Goal: Information Seeking & Learning: Understand process/instructions

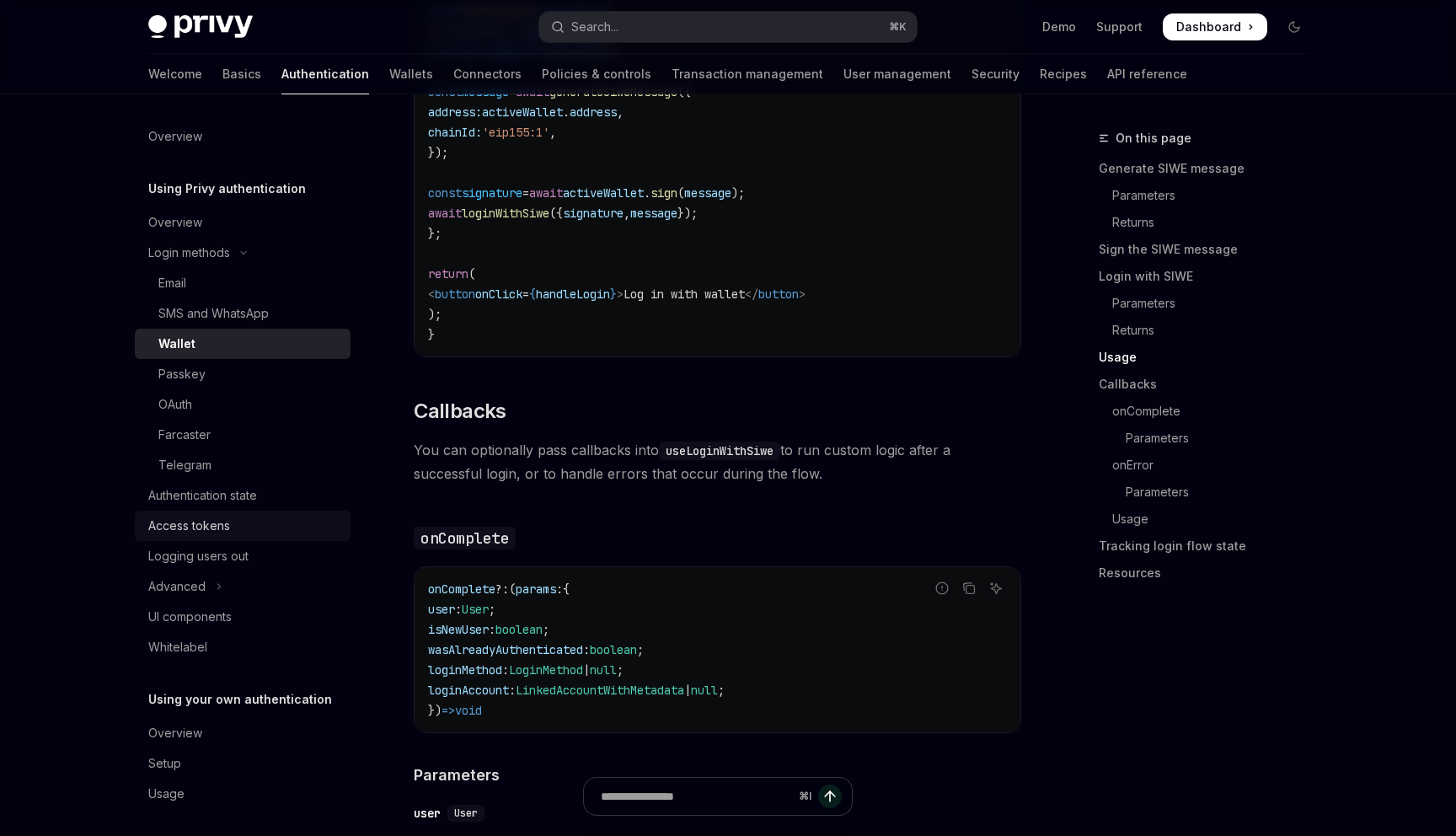
scroll to position [7, 0]
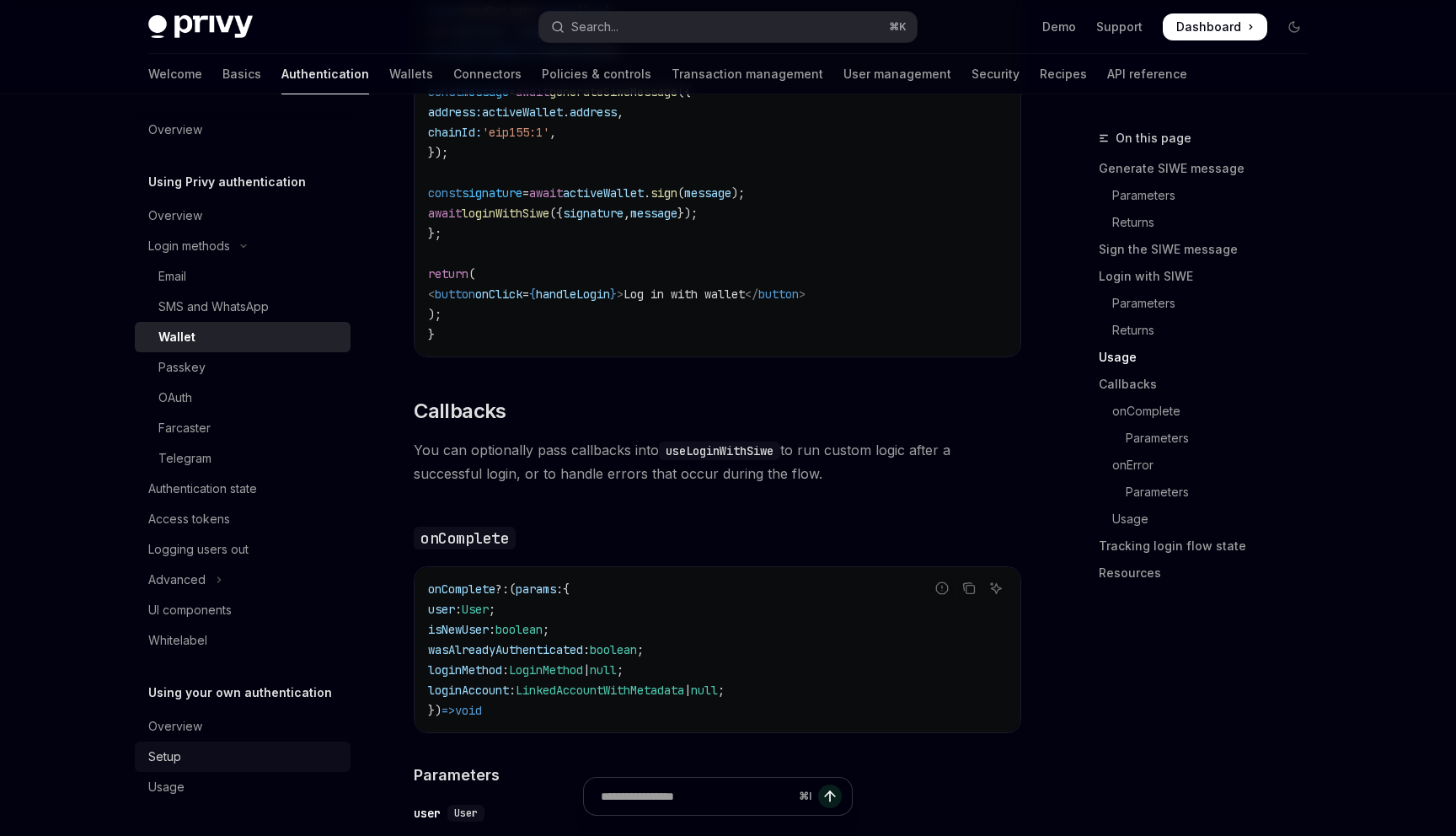
click at [202, 742] on link "Setup" at bounding box center [243, 756] width 216 height 30
type textarea "*"
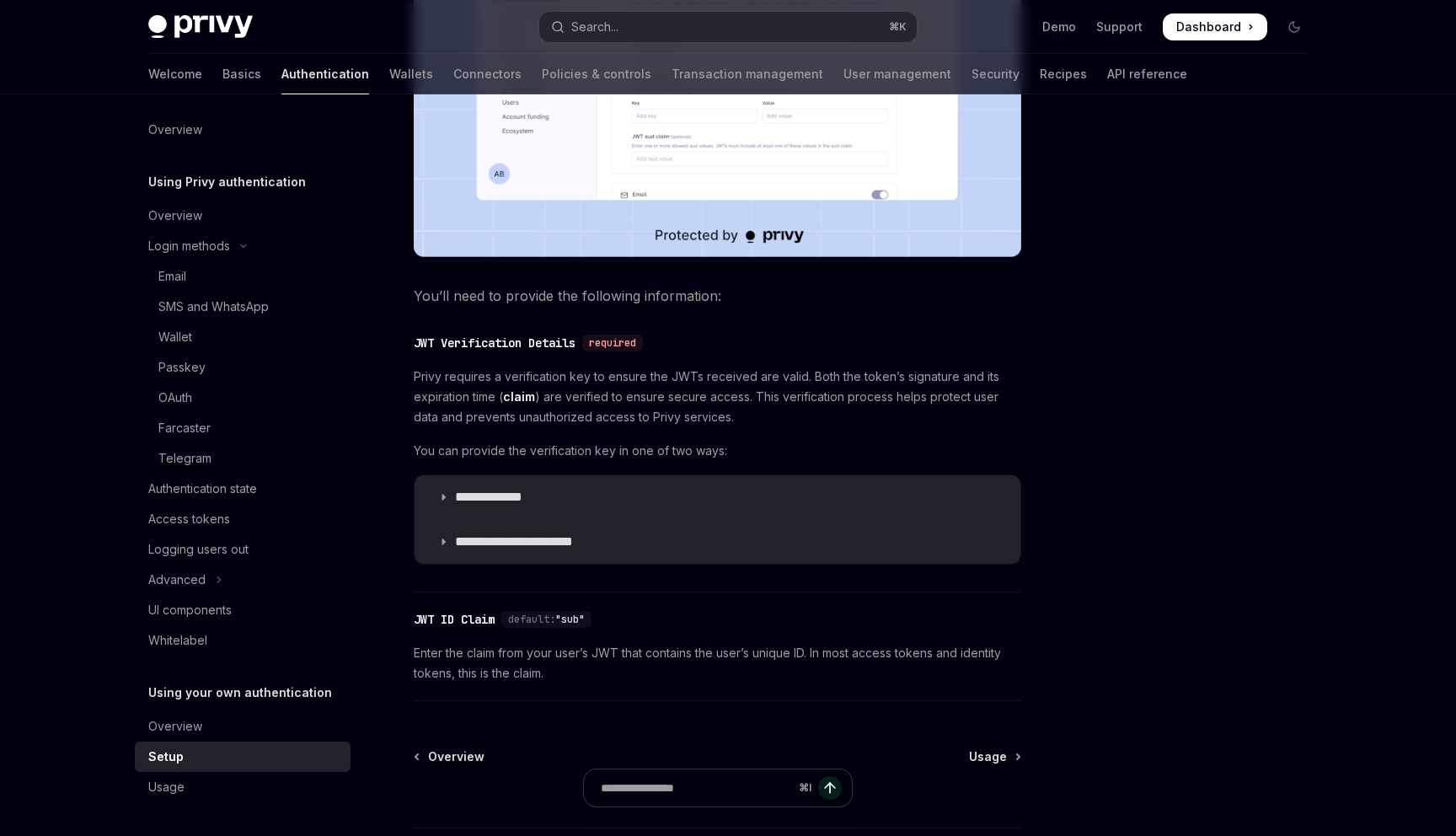
scroll to position [633, 0]
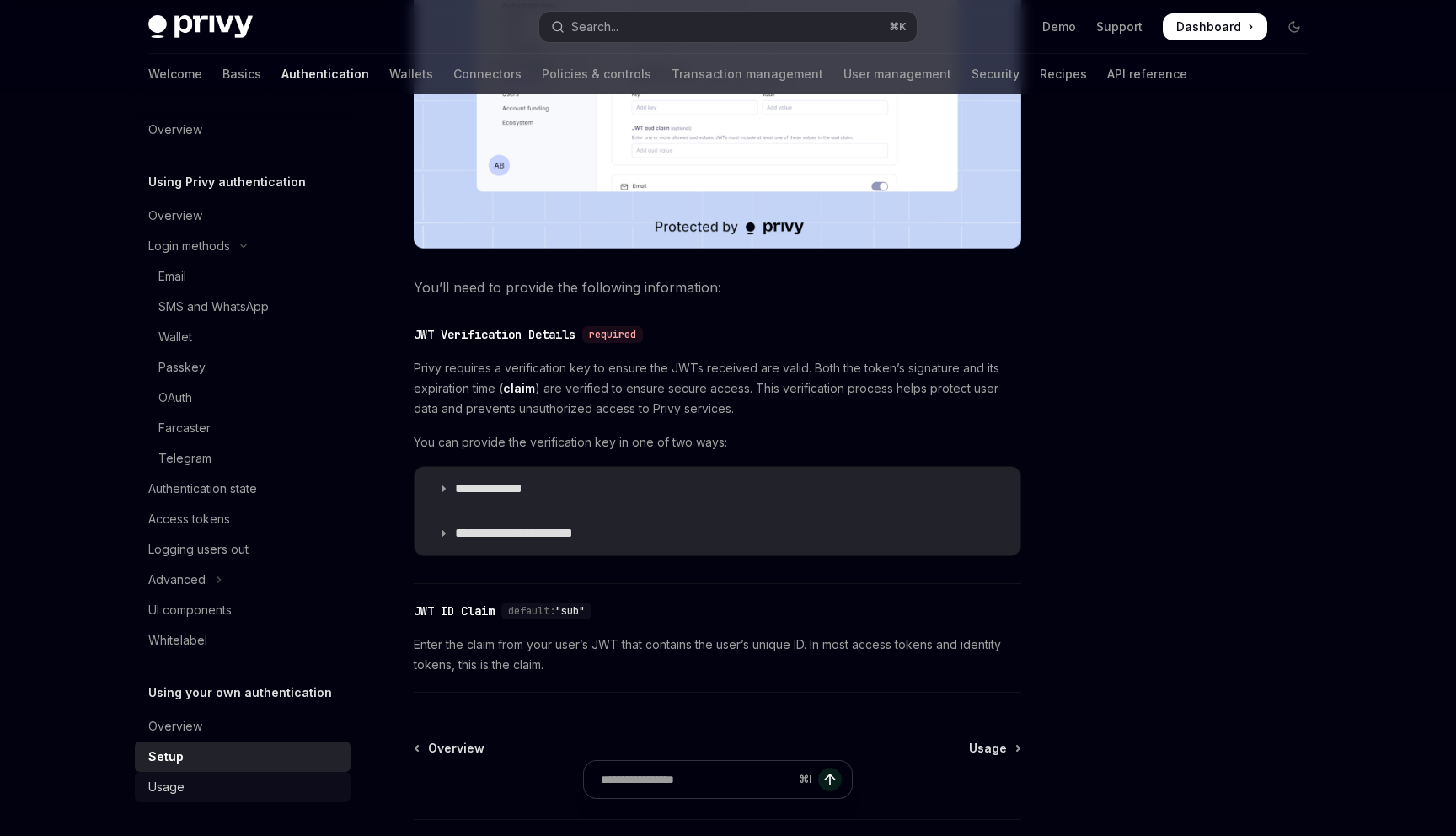
click at [172, 784] on div "Usage" at bounding box center [166, 787] width 36 height 20
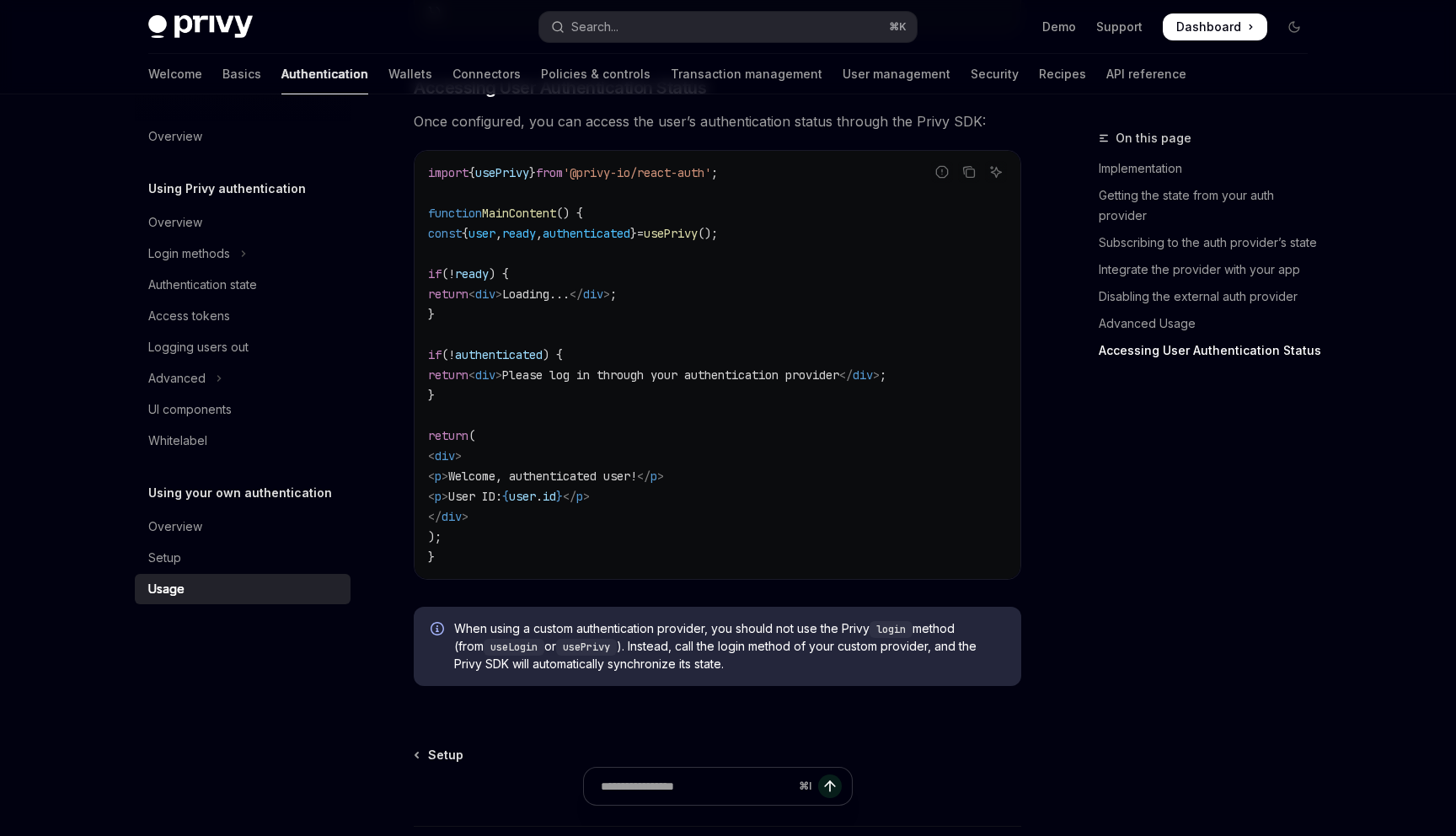
scroll to position [3303, 0]
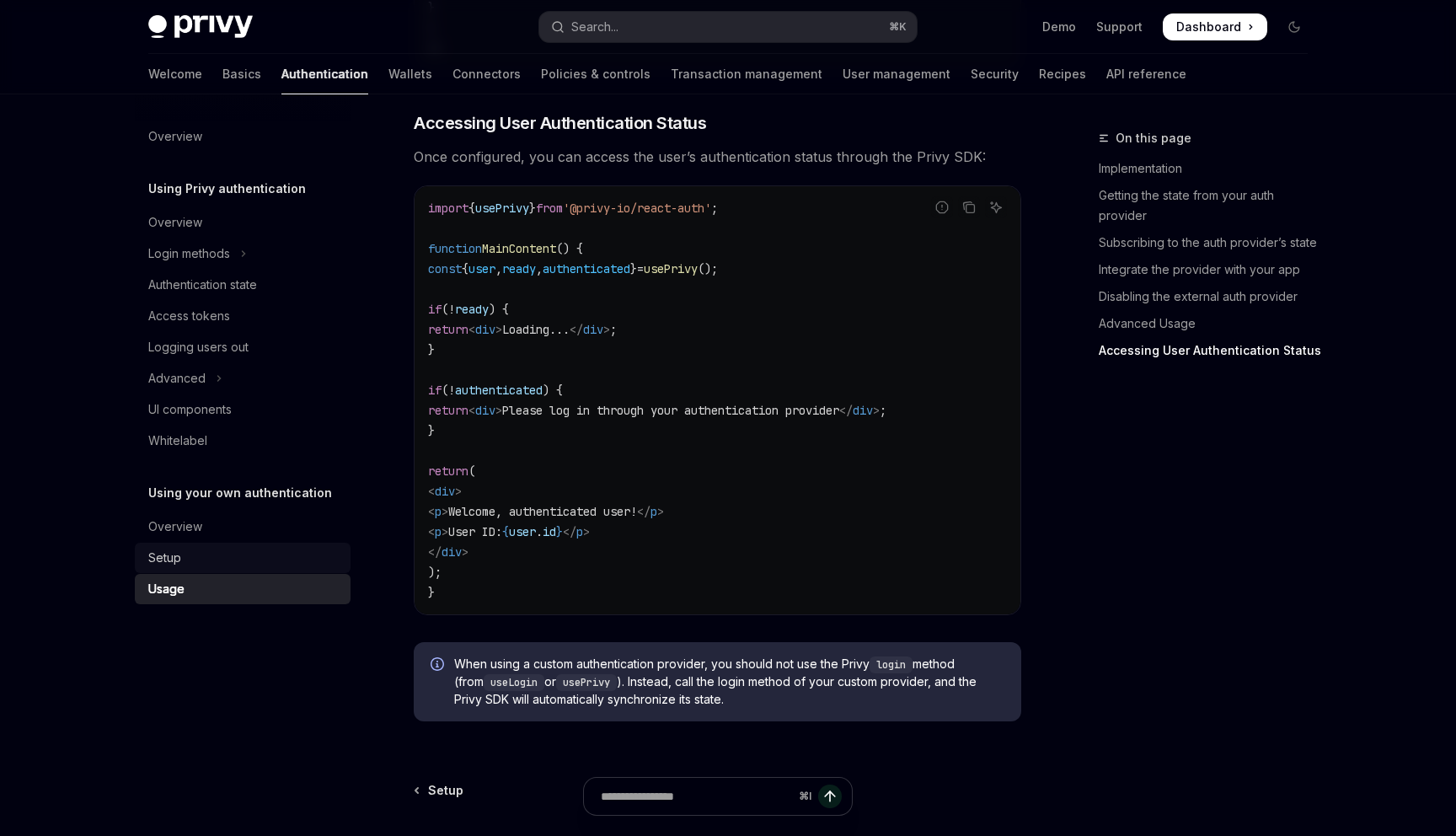
click at [179, 559] on div "Setup" at bounding box center [165, 557] width 33 height 20
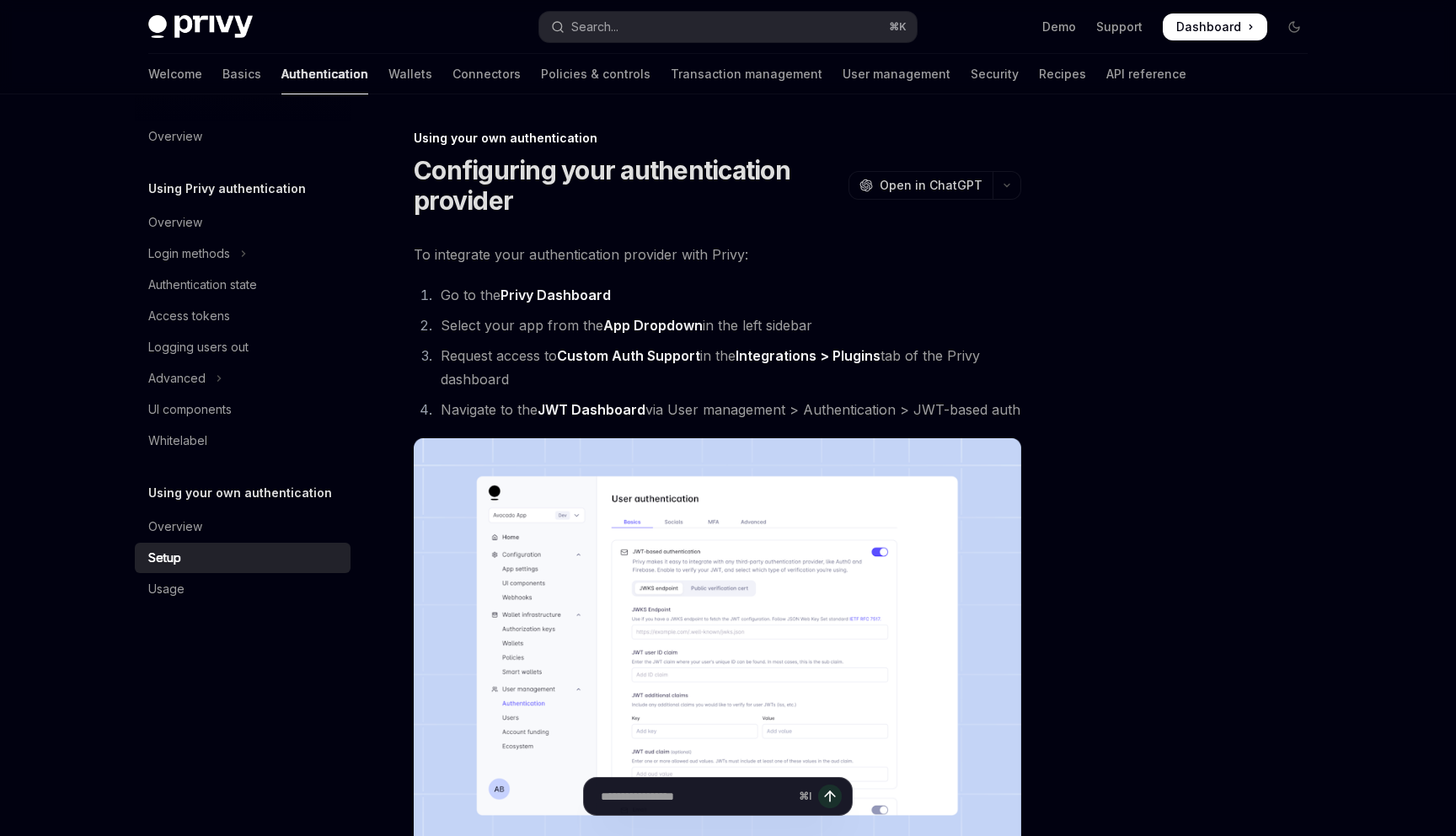
scroll to position [766, 0]
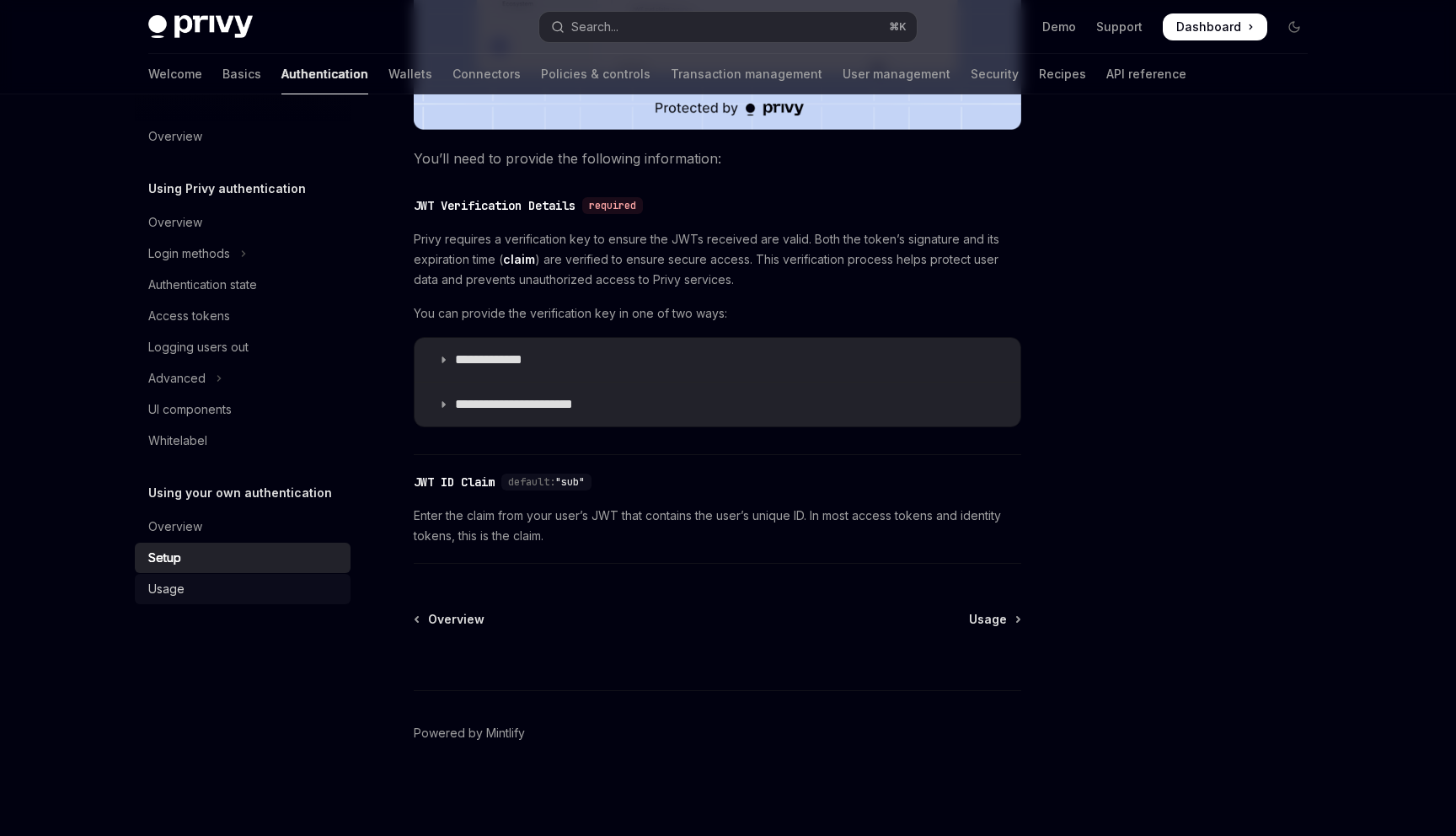
click at [170, 592] on div "Usage" at bounding box center [166, 588] width 36 height 20
type textarea "*"
